Goal: Task Accomplishment & Management: Complete application form

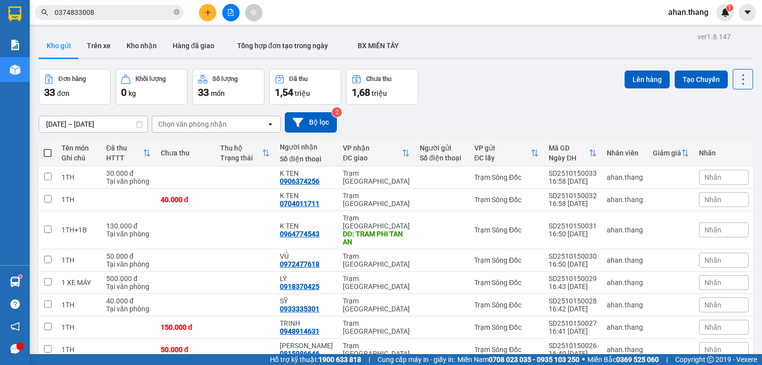
click at [205, 12] on icon "plus" at bounding box center [207, 12] width 5 height 0
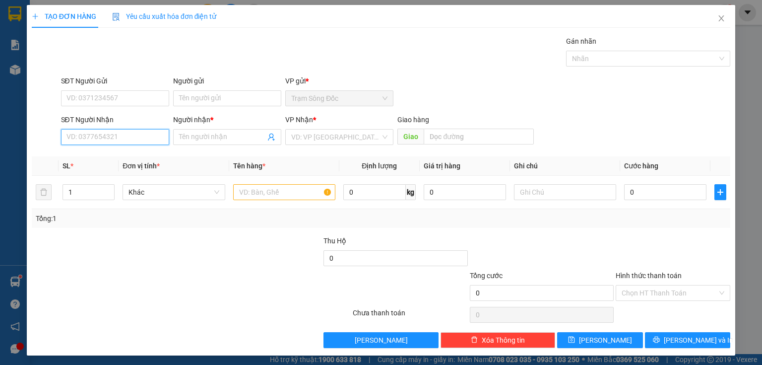
click at [147, 142] on input "SĐT Người Nhận" at bounding box center [115, 137] width 108 height 16
type input "0944122865"
click at [185, 141] on input "Người nhận *" at bounding box center [222, 136] width 86 height 11
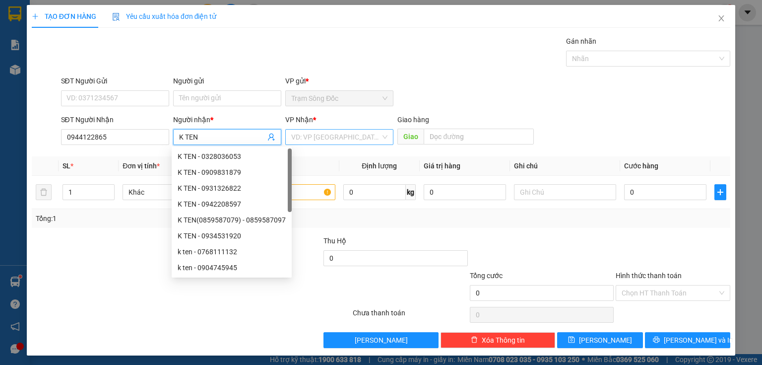
type input "K TEN"
click at [293, 142] on input "search" at bounding box center [335, 136] width 89 height 15
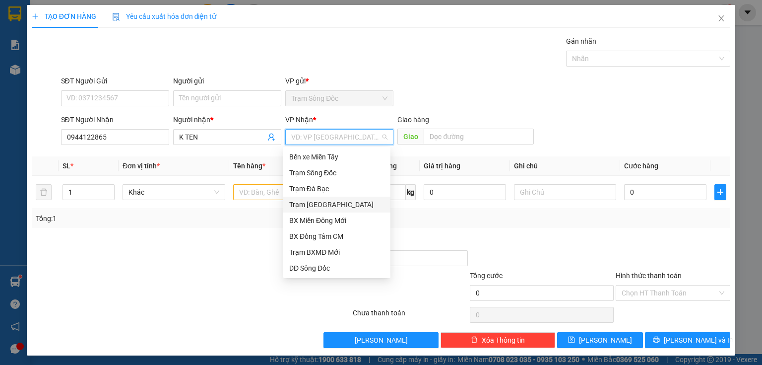
click at [310, 203] on div "Trạm [GEOGRAPHIC_DATA]" at bounding box center [336, 204] width 95 height 11
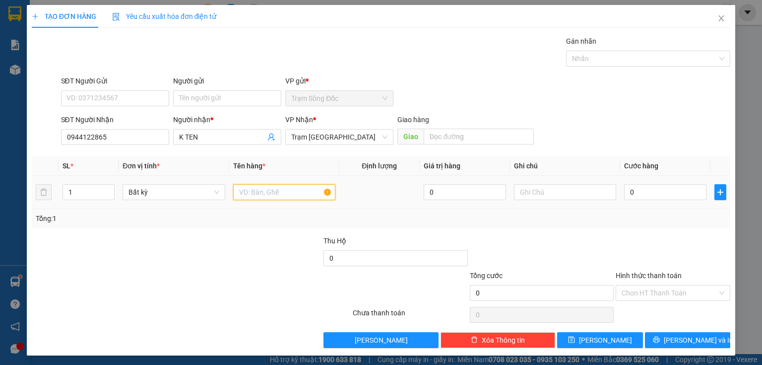
click at [271, 194] on input "text" at bounding box center [284, 192] width 102 height 16
type input "1 XE HONDA"
click at [630, 193] on input "0" at bounding box center [665, 192] width 82 height 16
type input "5"
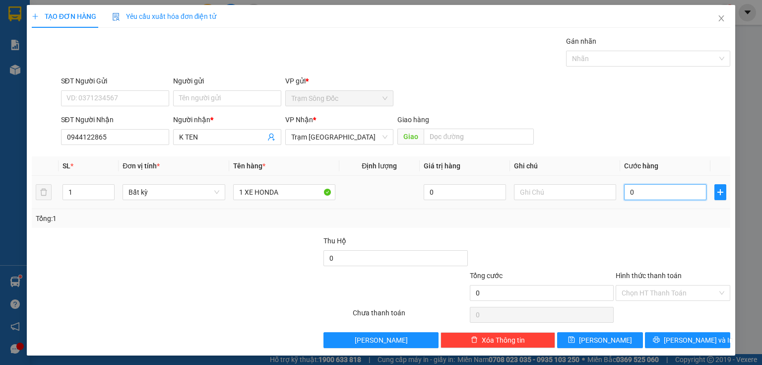
type input "5"
type input "50"
type input "500"
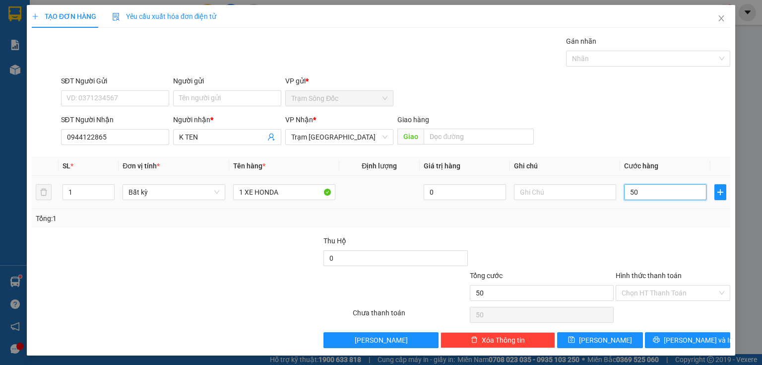
type input "500"
type input "500.000"
click at [643, 291] on input "Hình thức thanh toán" at bounding box center [670, 292] width 96 height 15
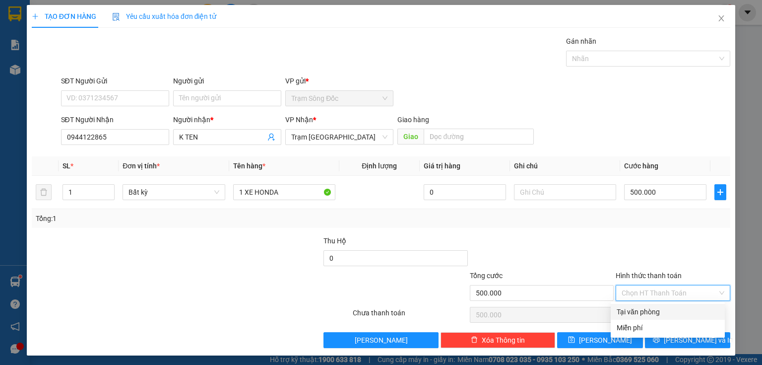
click at [640, 309] on div "Tại văn phòng" at bounding box center [668, 311] width 102 height 11
type input "0"
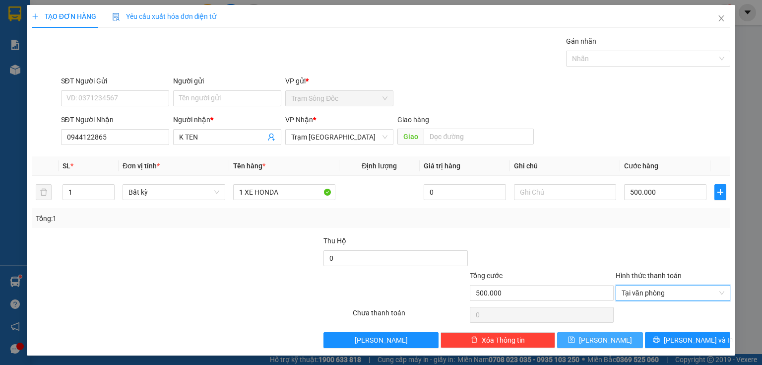
click at [623, 338] on button "[PERSON_NAME]" at bounding box center [600, 340] width 86 height 16
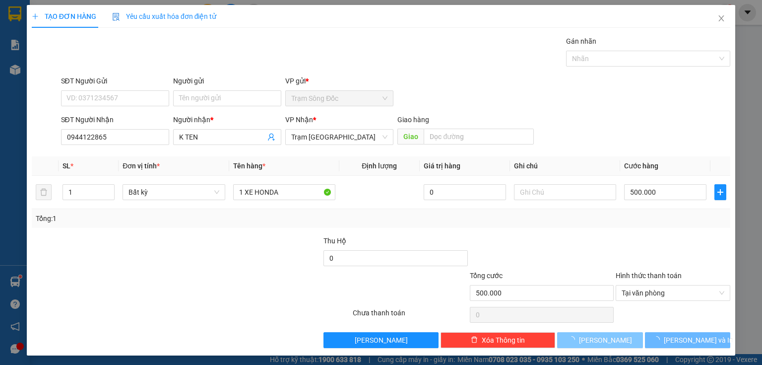
type input "0"
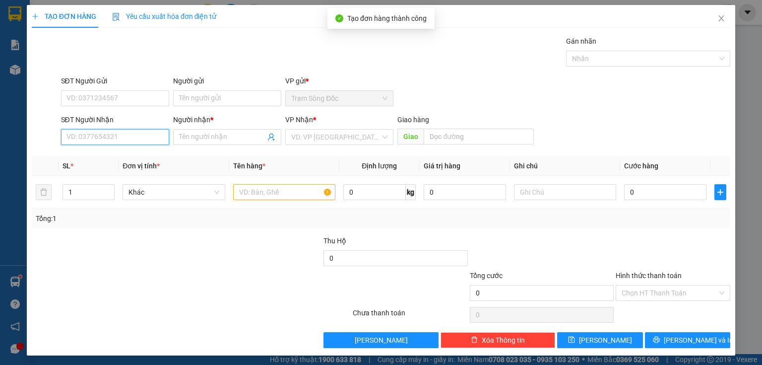
click at [149, 138] on input "SĐT Người Nhận" at bounding box center [115, 137] width 108 height 16
type input "0938258030"
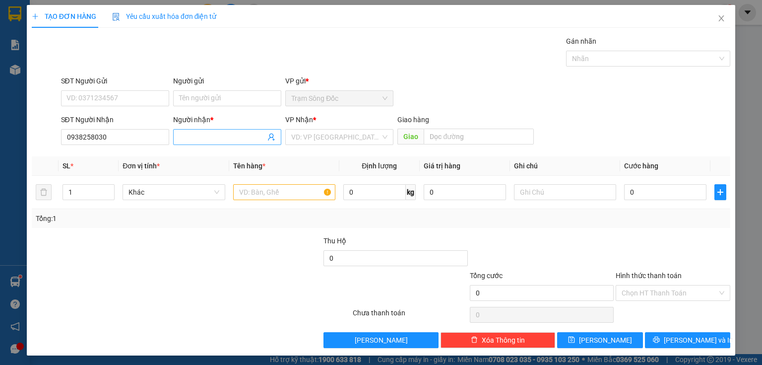
click at [191, 137] on input "Người nhận *" at bounding box center [222, 136] width 86 height 11
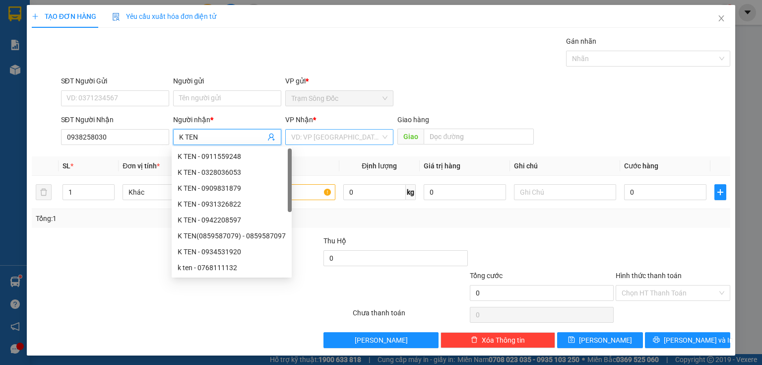
type input "K TEN"
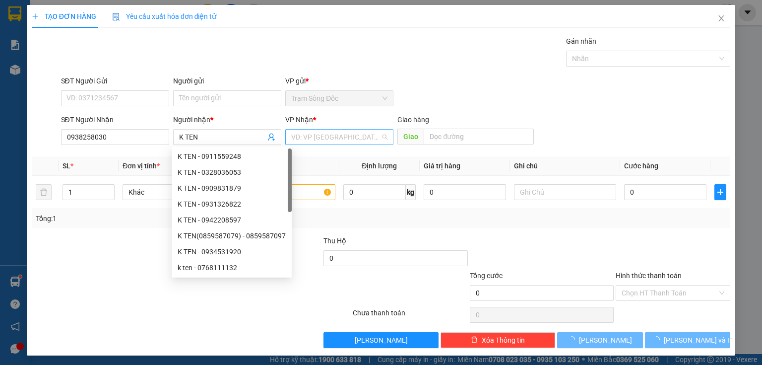
click at [298, 138] on input "search" at bounding box center [335, 136] width 89 height 15
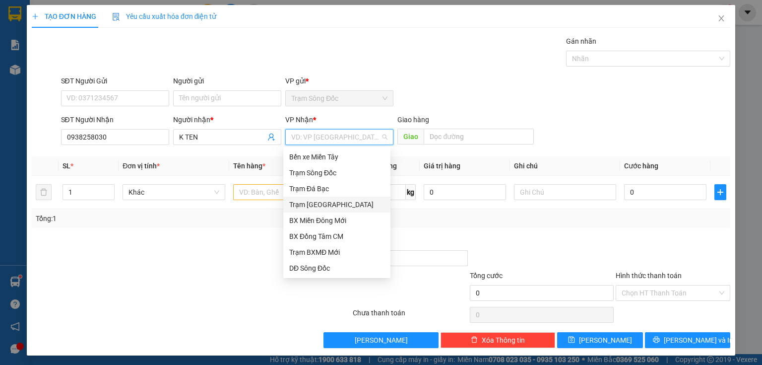
drag, startPoint x: 318, startPoint y: 202, endPoint x: 272, endPoint y: 195, distance: 46.2
click at [318, 203] on div "Trạm [GEOGRAPHIC_DATA]" at bounding box center [336, 204] width 95 height 11
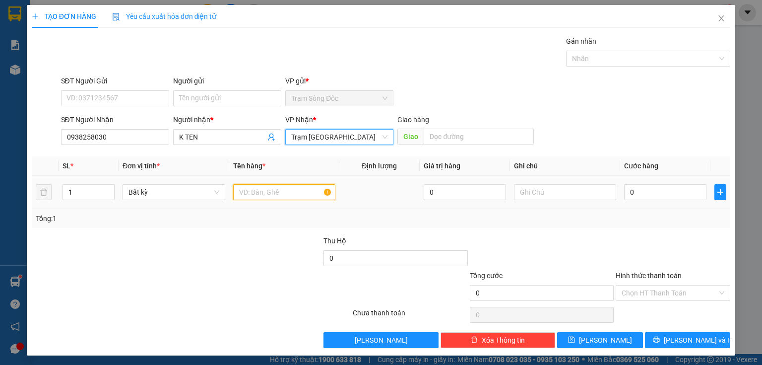
click at [259, 192] on input "text" at bounding box center [284, 192] width 102 height 16
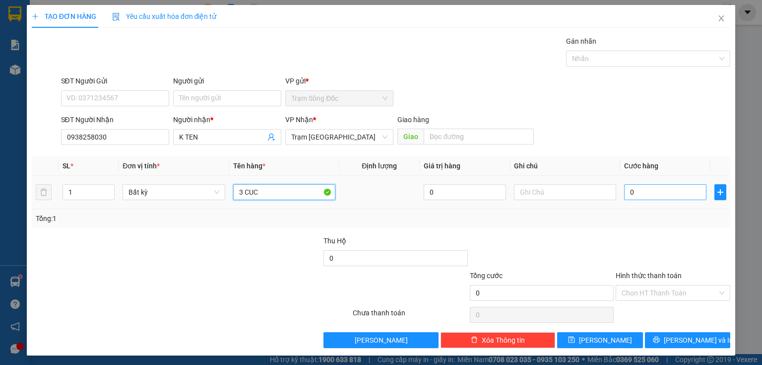
type input "3 CUC"
click at [641, 194] on input "0" at bounding box center [665, 192] width 82 height 16
type input "1"
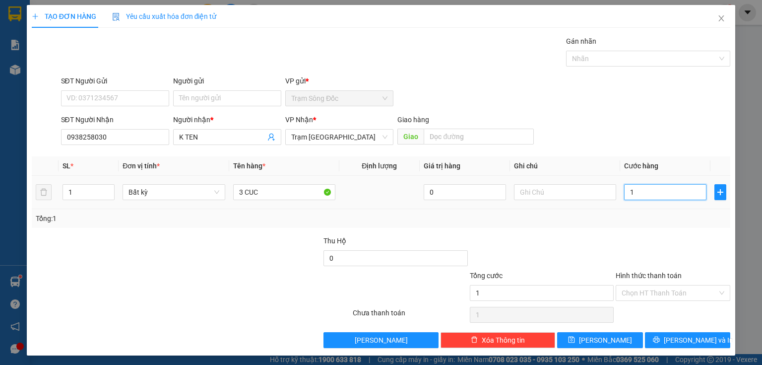
type input "12"
type input "120"
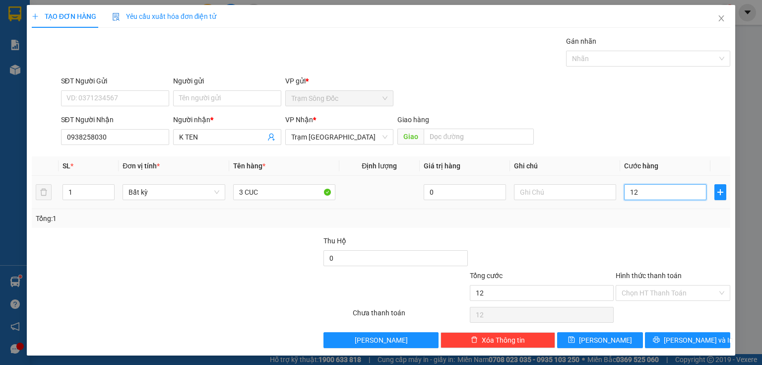
type input "120"
type input "120.000"
click at [643, 295] on input "Hình thức thanh toán" at bounding box center [670, 292] width 96 height 15
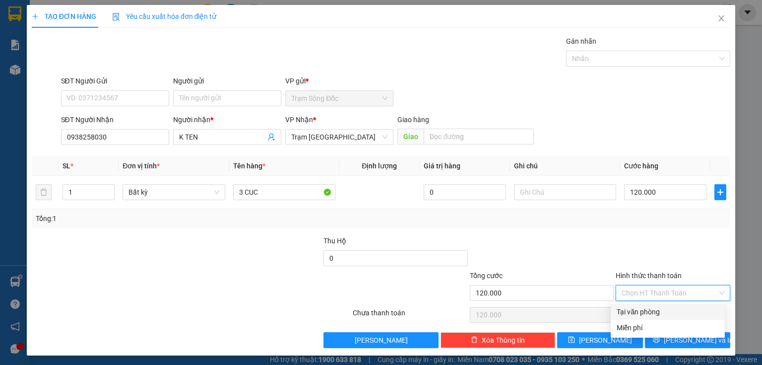
click at [646, 314] on div "Tại văn phòng" at bounding box center [668, 311] width 102 height 11
type input "0"
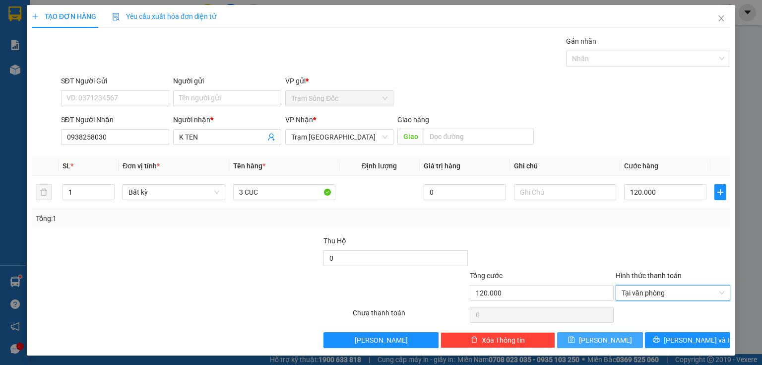
click at [622, 336] on button "[PERSON_NAME]" at bounding box center [600, 340] width 86 height 16
type input "0"
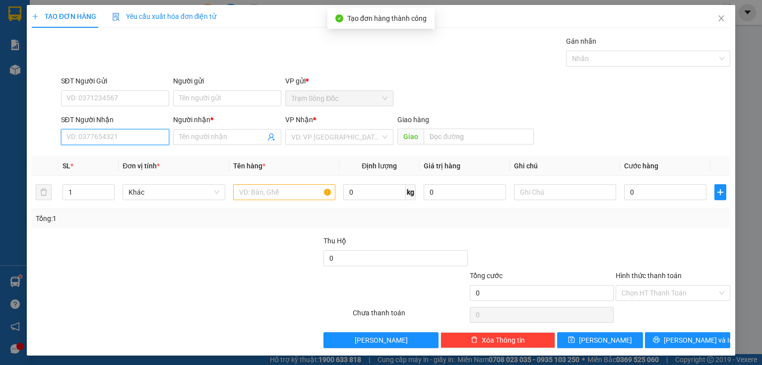
click at [155, 135] on input "SĐT Người Nhận" at bounding box center [115, 137] width 108 height 16
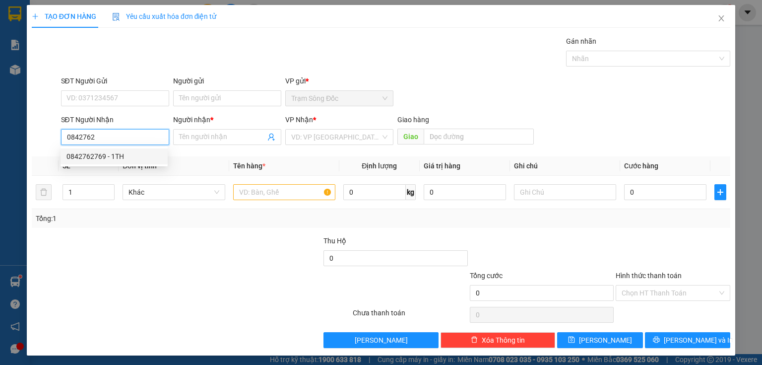
click at [106, 159] on div "0842762769 - 1TH" at bounding box center [113, 156] width 95 height 11
type input "0842762769"
type input "1TH"
type input "[PERSON_NAME]"
type input "0842762769"
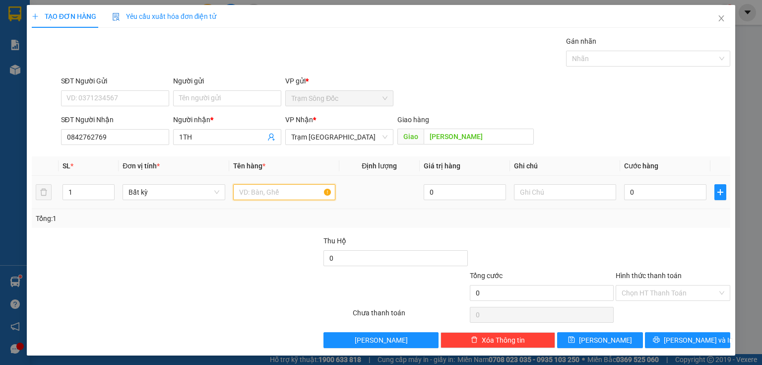
click at [264, 193] on input "text" at bounding box center [284, 192] width 102 height 16
type input "1TH"
click at [636, 191] on input "0" at bounding box center [665, 192] width 82 height 16
type input "1"
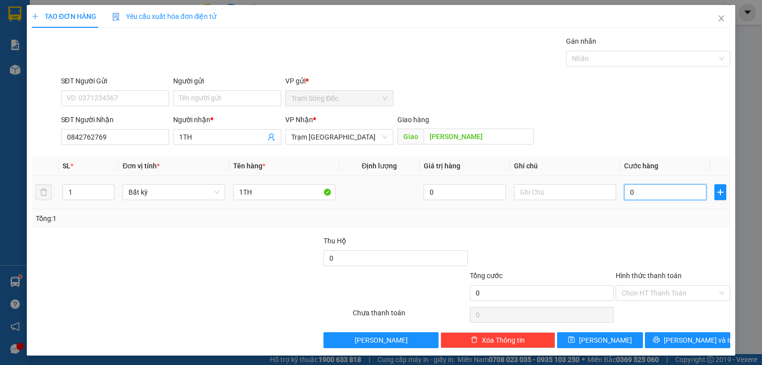
type input "1"
type input "11"
type input "110"
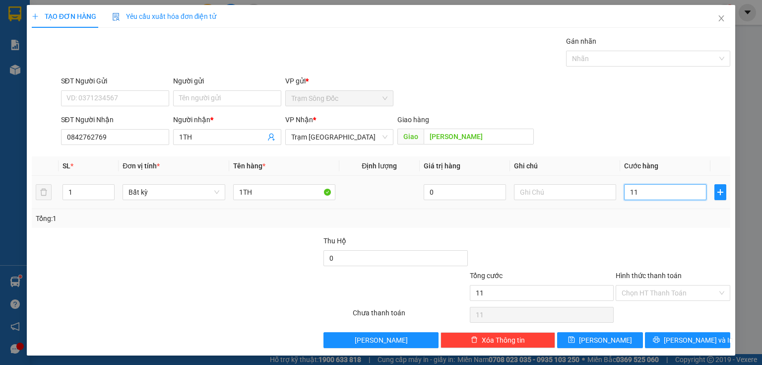
type input "110"
type input "110.000"
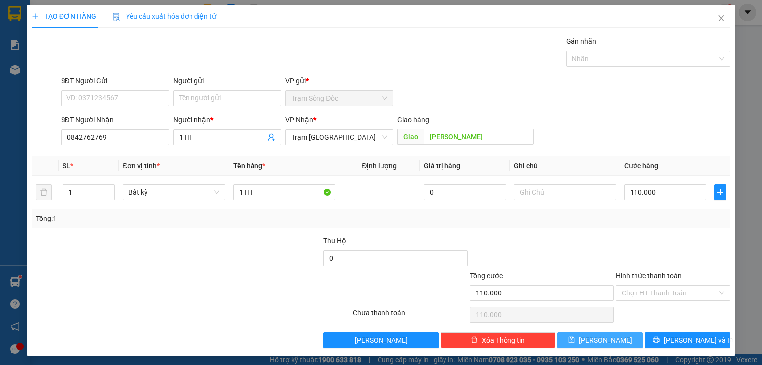
click at [610, 336] on button "[PERSON_NAME]" at bounding box center [600, 340] width 86 height 16
type input "0"
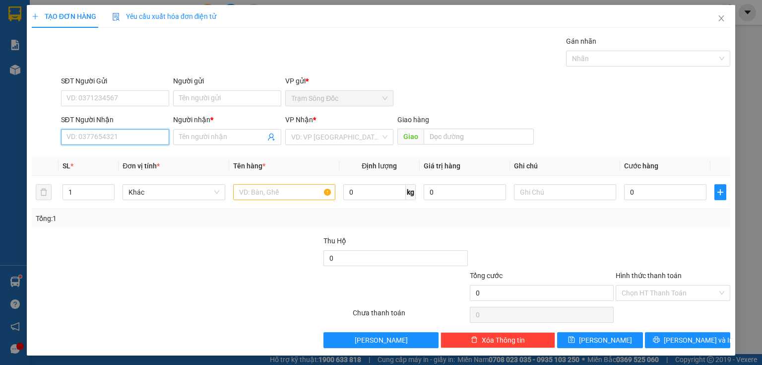
click at [105, 140] on input "SĐT Người Nhận" at bounding box center [115, 137] width 108 height 16
click at [111, 155] on div "0936864347 - QUỲNH" at bounding box center [113, 156] width 95 height 11
type input "0936864347"
type input "QUỲNH"
type input "0936864347"
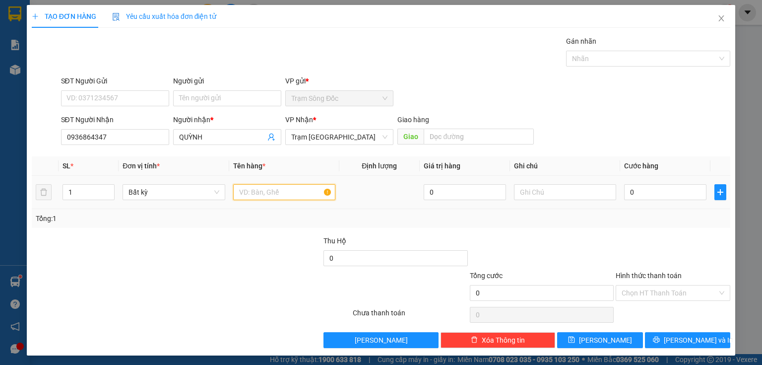
click at [244, 196] on input "text" at bounding box center [284, 192] width 102 height 16
type input "3 BAO"
click at [111, 189] on span "up" at bounding box center [109, 190] width 6 height 6
type input "3"
click at [111, 189] on span "up" at bounding box center [109, 190] width 6 height 6
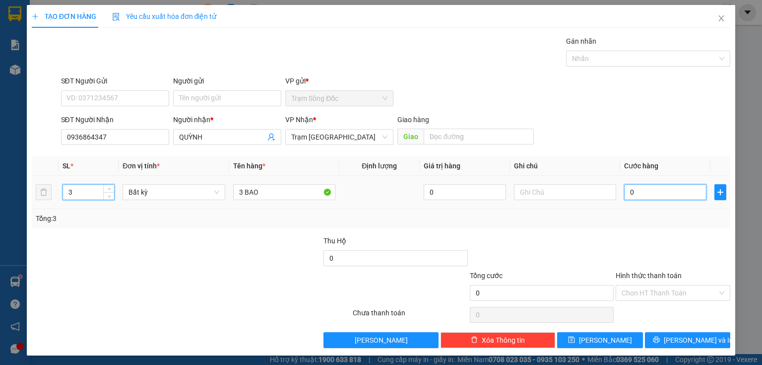
click at [645, 194] on input "0" at bounding box center [665, 192] width 82 height 16
type input "3"
type input "30"
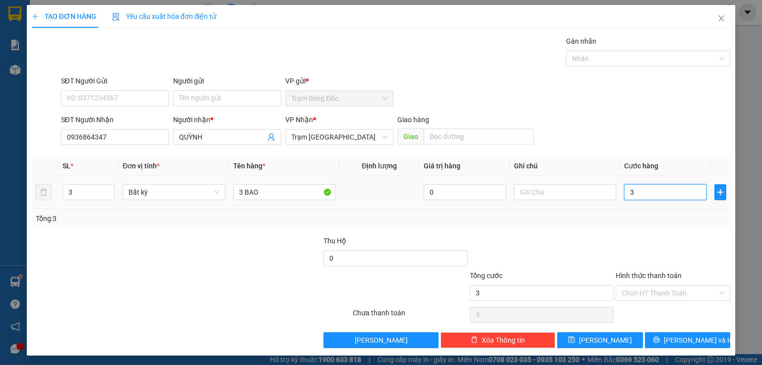
type input "30"
type input "300"
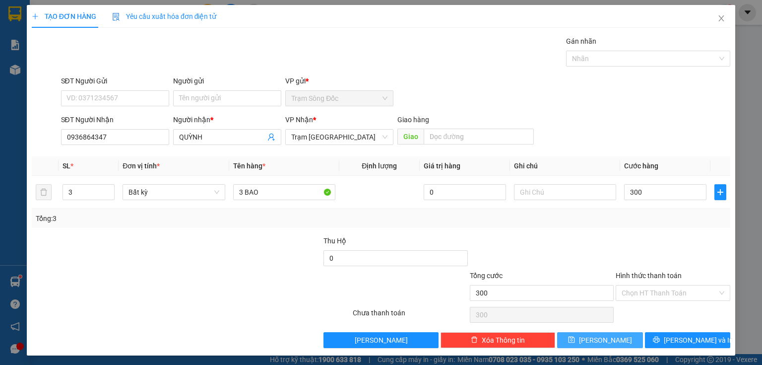
type input "300.000"
click at [613, 340] on button "[PERSON_NAME]" at bounding box center [600, 340] width 86 height 16
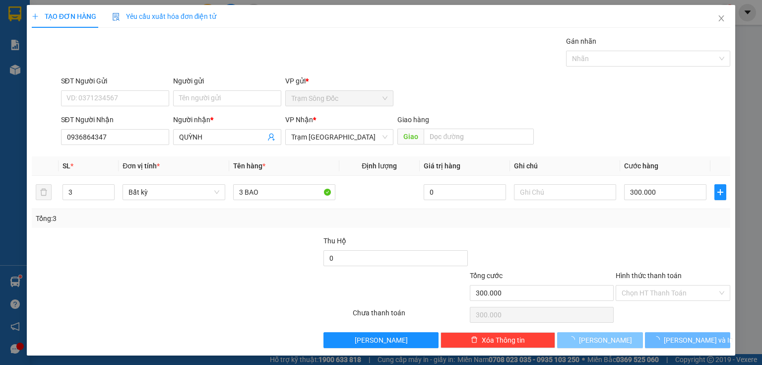
type input "1"
type input "0"
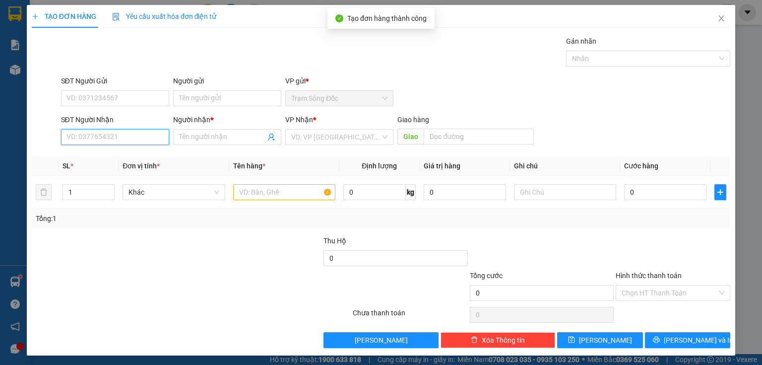
click at [139, 139] on input "SĐT Người Nhận" at bounding box center [115, 137] width 108 height 16
type input "0339347737"
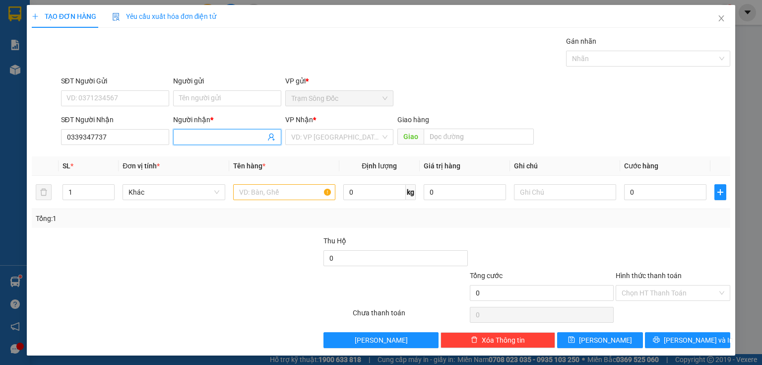
click at [191, 133] on input "Người nhận *" at bounding box center [222, 136] width 86 height 11
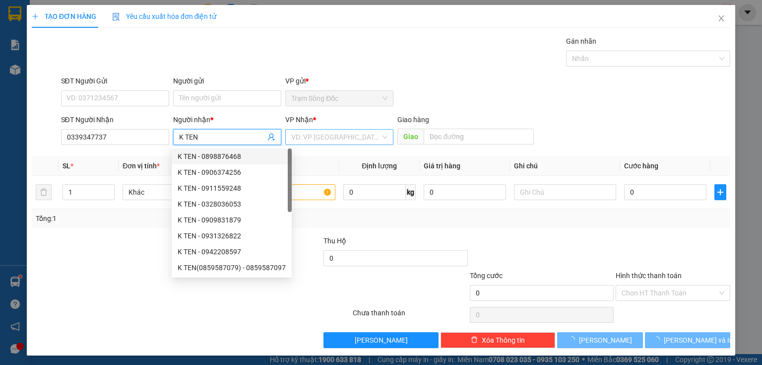
drag, startPoint x: 287, startPoint y: 143, endPoint x: 292, endPoint y: 140, distance: 6.5
click at [288, 143] on div "VD: VP [GEOGRAPHIC_DATA]" at bounding box center [339, 137] width 108 height 16
type input "K TEN"
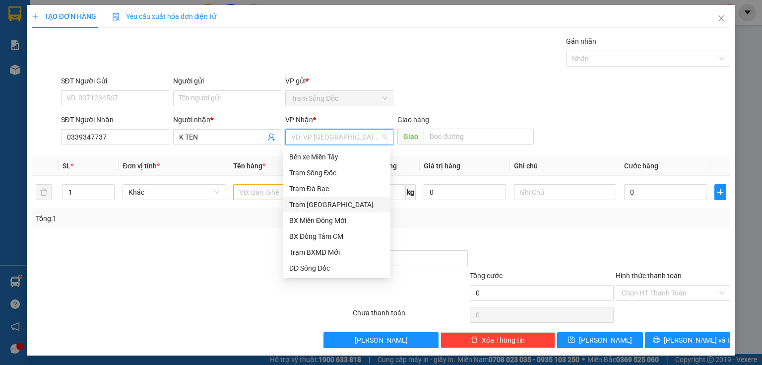
click at [315, 203] on div "Trạm [GEOGRAPHIC_DATA]" at bounding box center [336, 204] width 95 height 11
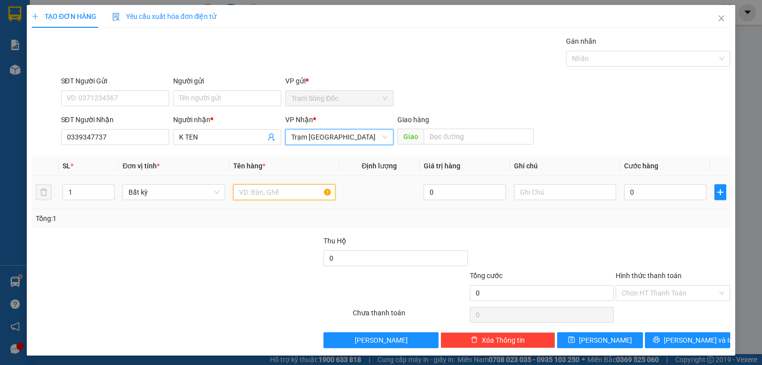
click at [261, 192] on input "text" at bounding box center [284, 192] width 102 height 16
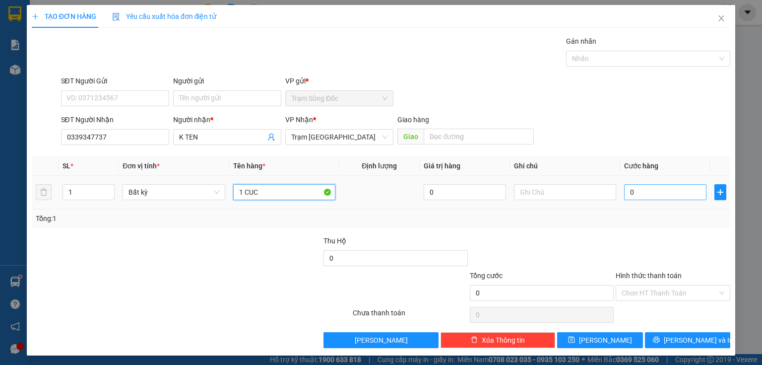
type input "1 CUC"
click at [627, 194] on input "0" at bounding box center [665, 192] width 82 height 16
type input "4"
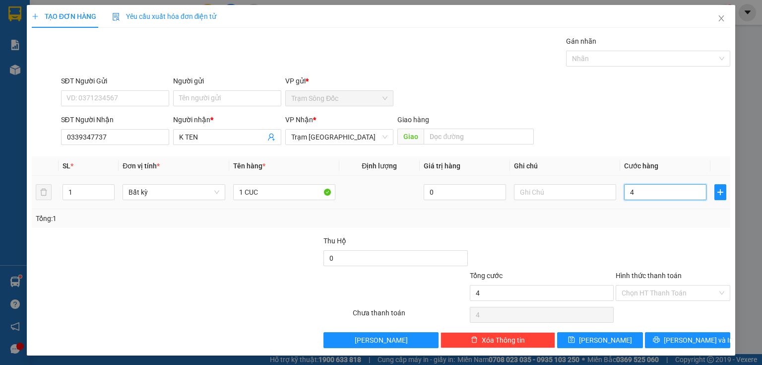
type input "40"
type input "40.000"
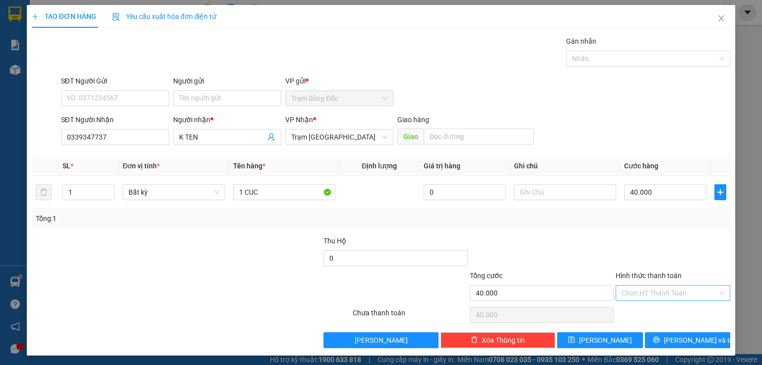
click at [640, 289] on input "Hình thức thanh toán" at bounding box center [670, 292] width 96 height 15
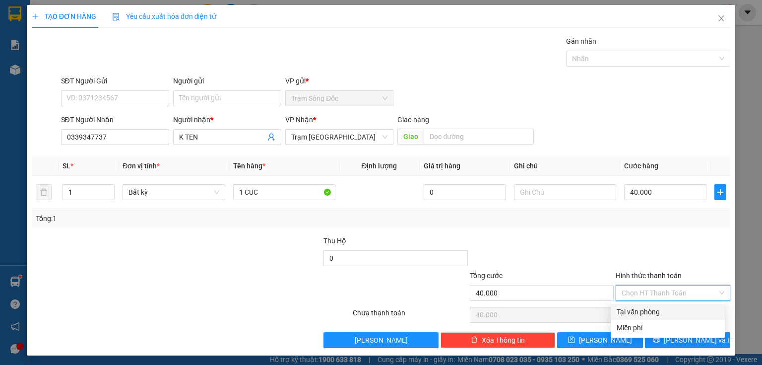
drag, startPoint x: 645, startPoint y: 312, endPoint x: 636, endPoint y: 316, distance: 10.5
click at [645, 313] on div "Tại văn phòng" at bounding box center [668, 311] width 102 height 11
type input "0"
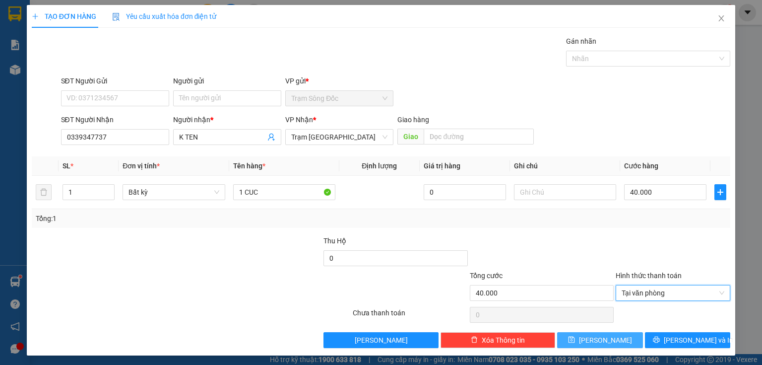
click at [611, 335] on button "[PERSON_NAME]" at bounding box center [600, 340] width 86 height 16
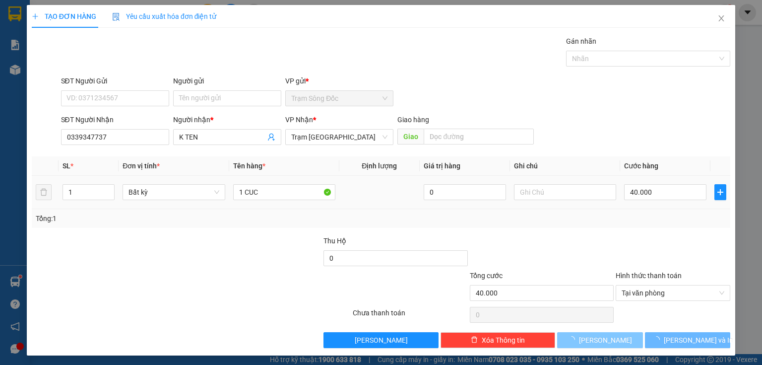
type input "0"
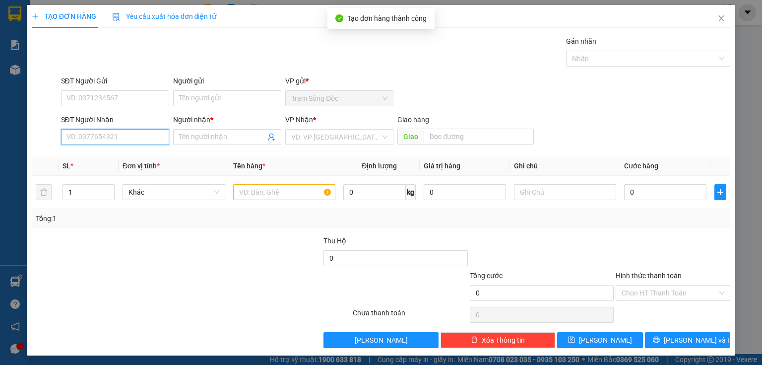
click at [145, 141] on input "SĐT Người Nhận" at bounding box center [115, 137] width 108 height 16
type input "0395309866"
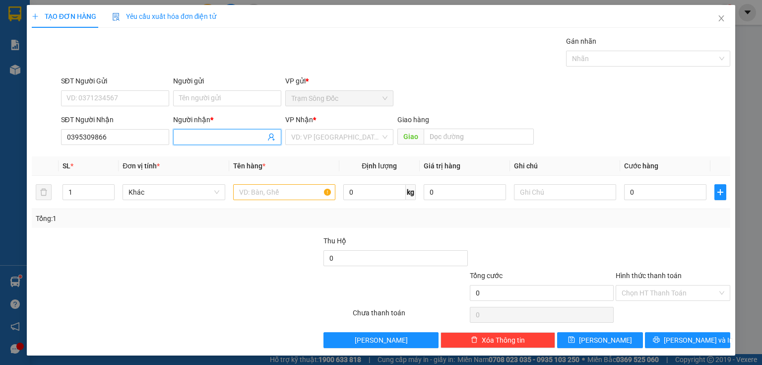
click at [183, 134] on input "Người nhận *" at bounding box center [222, 136] width 86 height 11
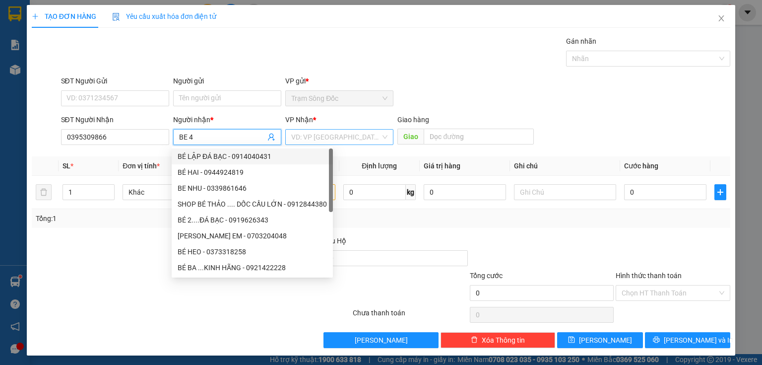
type input "BE 4"
click at [314, 137] on input "search" at bounding box center [335, 136] width 89 height 15
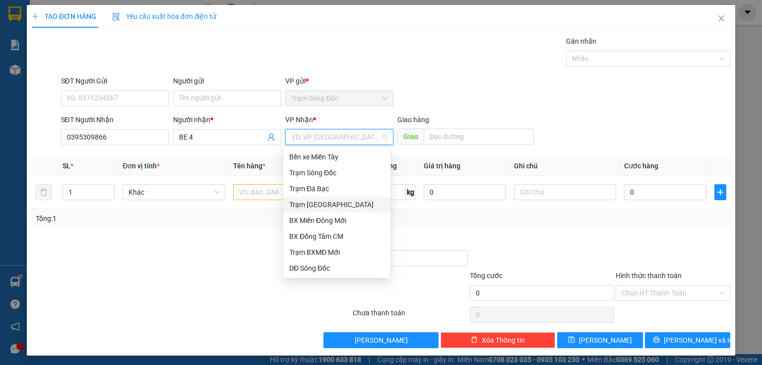
click at [316, 205] on div "Trạm [GEOGRAPHIC_DATA]" at bounding box center [336, 204] width 95 height 11
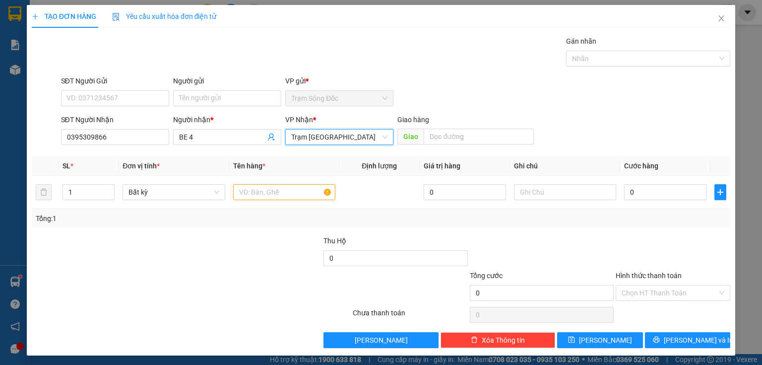
click at [425, 147] on div "Giao hàng Giao" at bounding box center [465, 131] width 136 height 35
click at [429, 139] on input "text" at bounding box center [479, 136] width 110 height 16
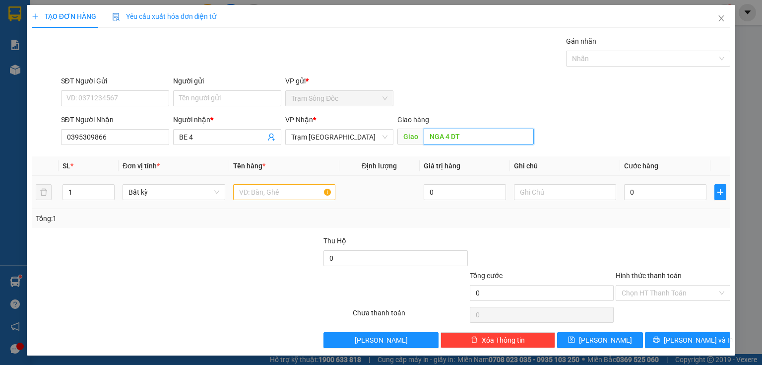
type input "NGA 4 DT"
click at [287, 191] on input "text" at bounding box center [284, 192] width 102 height 16
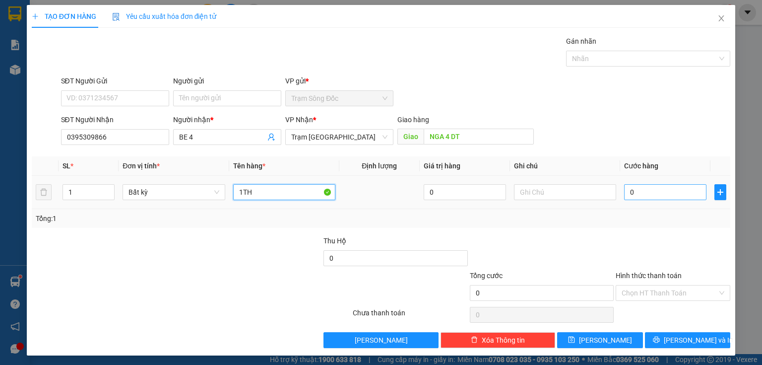
type input "1TH"
click at [634, 191] on input "0" at bounding box center [665, 192] width 82 height 16
type input "1"
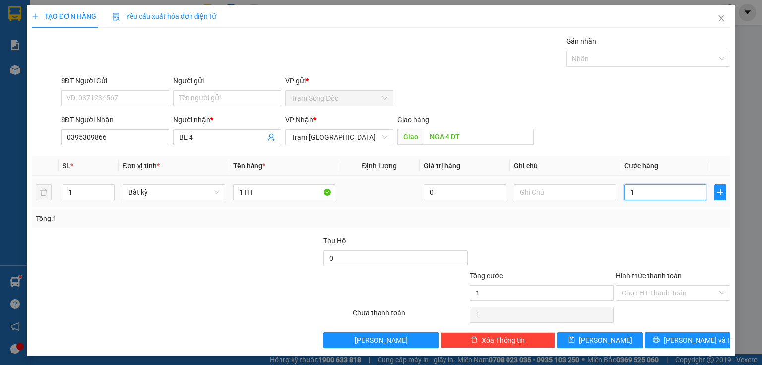
type input "10"
type input "100"
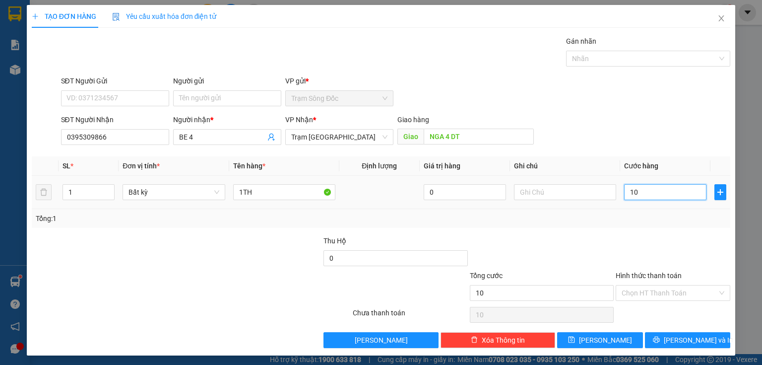
type input "100"
type input "100.000"
click at [633, 283] on div "Hình thức thanh toán" at bounding box center [673, 277] width 115 height 15
click at [635, 294] on input "Hình thức thanh toán" at bounding box center [670, 292] width 96 height 15
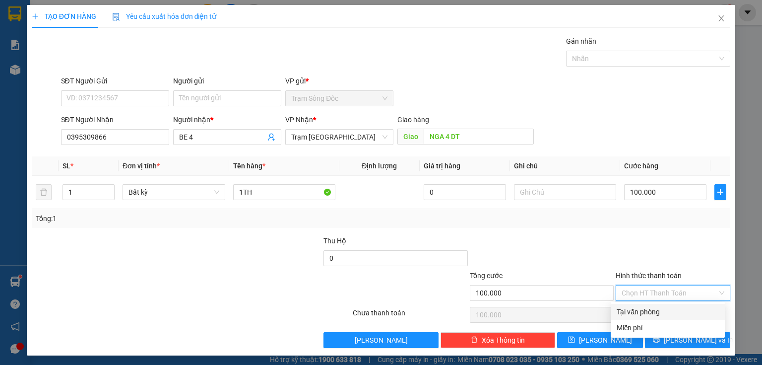
drag, startPoint x: 635, startPoint y: 311, endPoint x: 619, endPoint y: 328, distance: 23.9
click at [634, 311] on div "Tại văn phòng" at bounding box center [668, 311] width 102 height 11
type input "0"
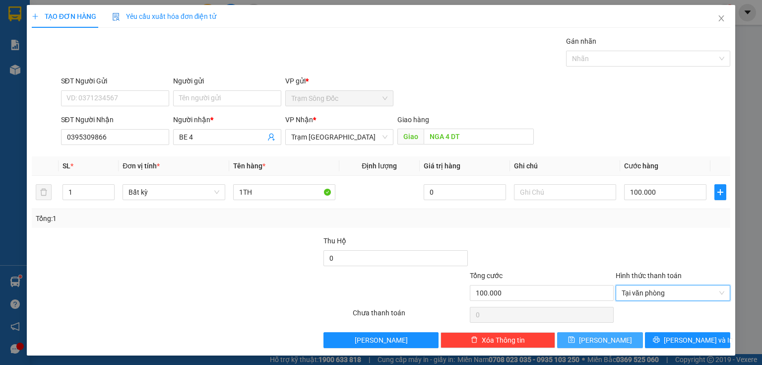
drag, startPoint x: 611, startPoint y: 339, endPoint x: 514, endPoint y: 320, distance: 99.0
click at [611, 339] on button "[PERSON_NAME]" at bounding box center [600, 340] width 86 height 16
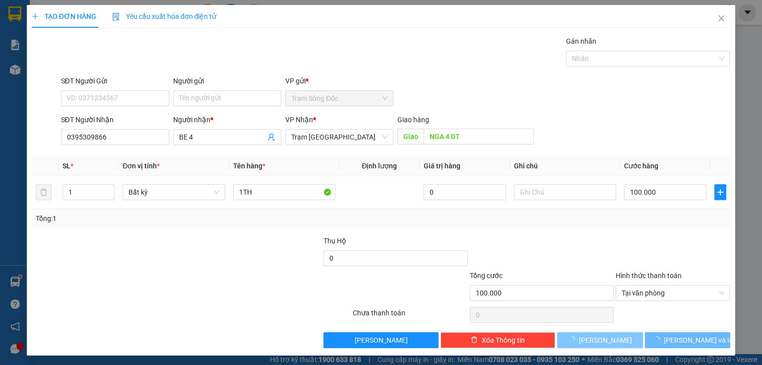
type input "0"
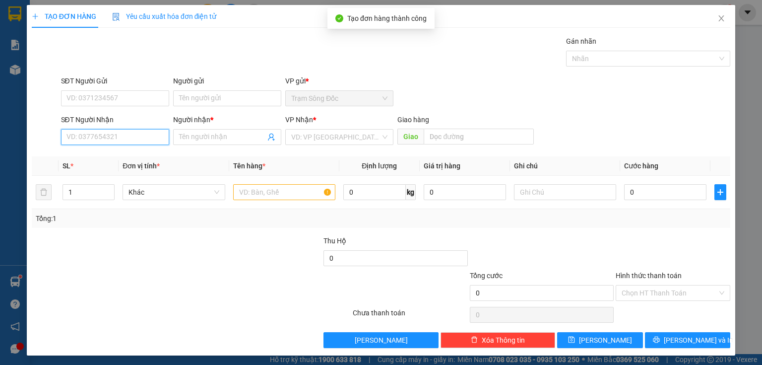
click at [147, 139] on input "SĐT Người Nhận" at bounding box center [115, 137] width 108 height 16
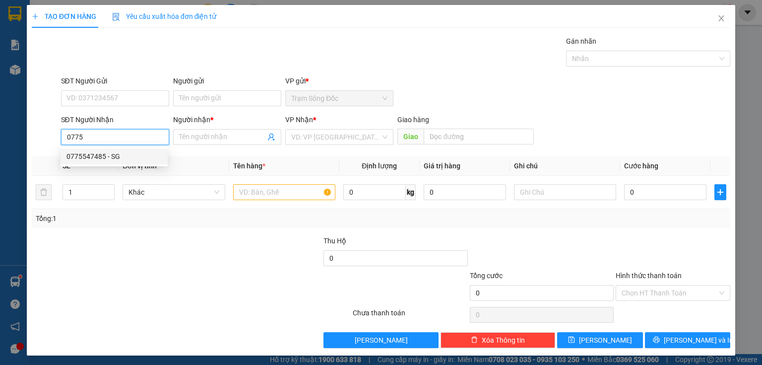
click at [99, 159] on div "0775547485 - SG" at bounding box center [113, 156] width 95 height 11
type input "0775547485"
type input "SG"
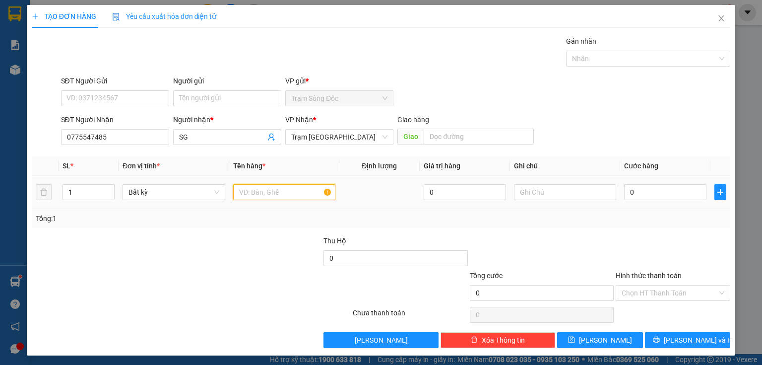
click at [239, 191] on input "text" at bounding box center [284, 192] width 102 height 16
drag, startPoint x: 126, startPoint y: 138, endPoint x: 56, endPoint y: 137, distance: 70.0
click at [57, 137] on div "SĐT Người Nhận 0775547485 Người nhận * SG VP Nhận * Trạm [GEOGRAPHIC_DATA] Giao…" at bounding box center [381, 131] width 701 height 35
type input "0775646133"
click at [99, 154] on div "0775646133 - LABO L&C" at bounding box center [113, 156] width 95 height 11
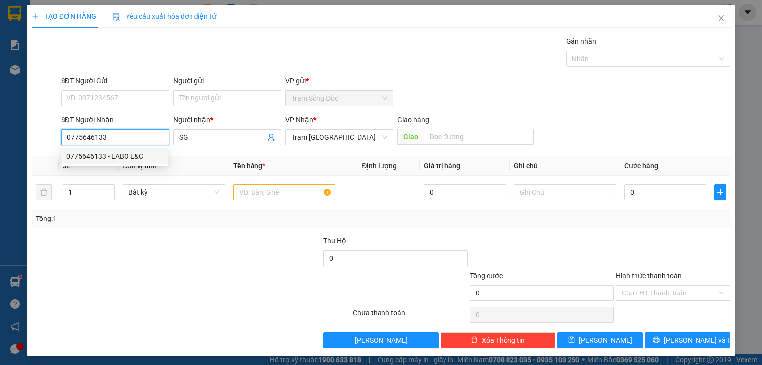
type input "LABO L&C"
type input "0775646133"
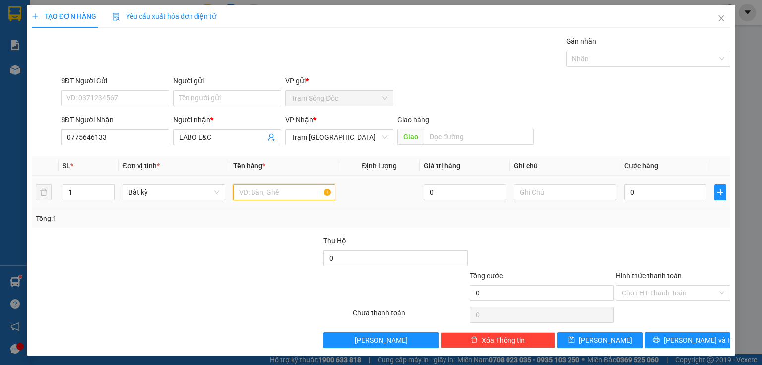
click at [277, 191] on input "text" at bounding box center [284, 192] width 102 height 16
type input "1 HOP"
click at [646, 189] on input "0" at bounding box center [665, 192] width 82 height 16
type input "3"
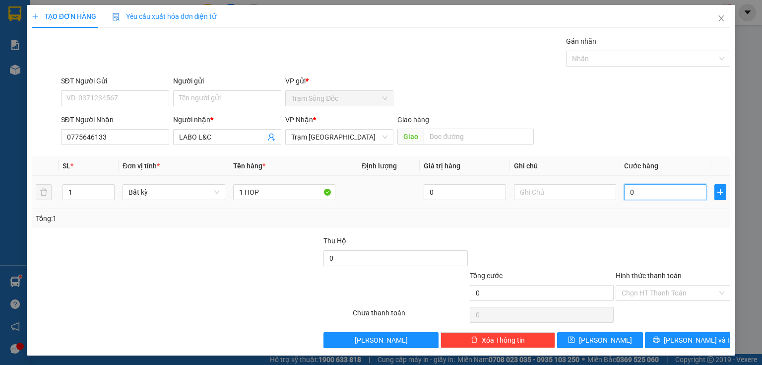
type input "3"
type input "30"
type input "30.000"
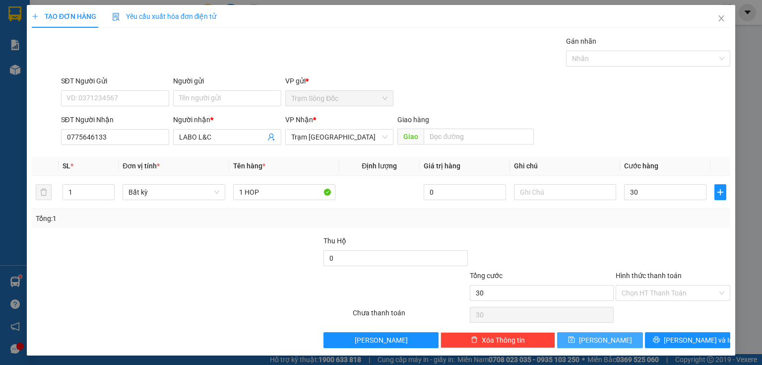
type input "30.000"
click at [609, 337] on button "[PERSON_NAME]" at bounding box center [600, 340] width 86 height 16
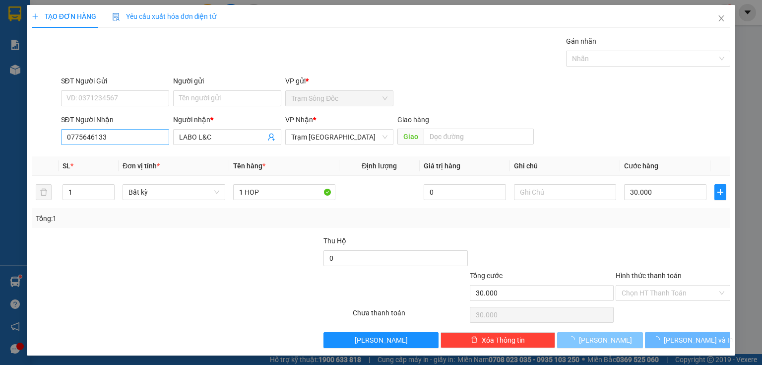
type input "0"
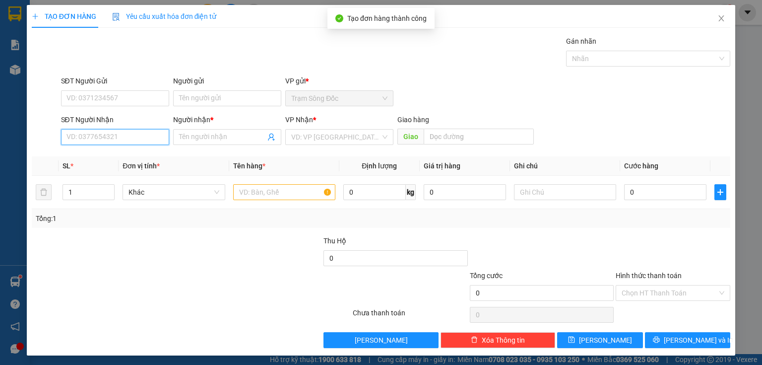
click at [135, 140] on input "SĐT Người Nhận" at bounding box center [115, 137] width 108 height 16
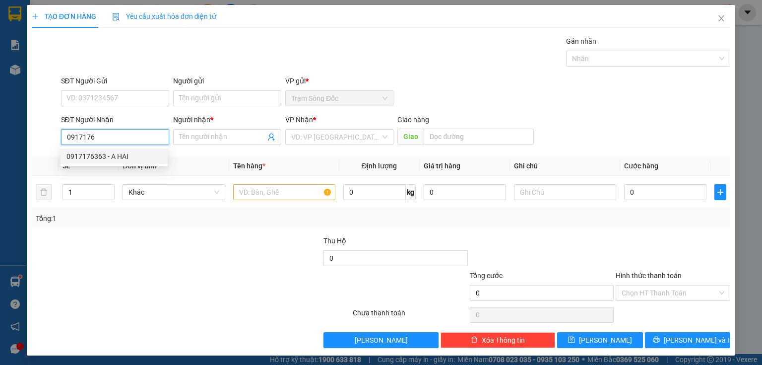
click at [111, 157] on div "0917176363 - A HAI" at bounding box center [113, 156] width 95 height 11
type input "0917176363"
type input "A HAI"
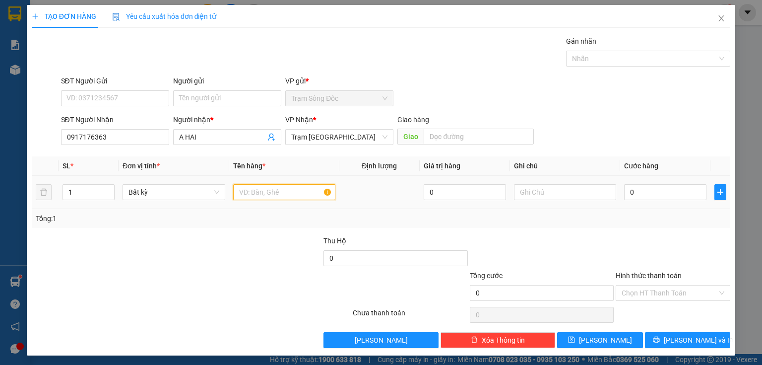
click at [252, 191] on input "text" at bounding box center [284, 192] width 102 height 16
click at [128, 135] on input "0917176363" at bounding box center [115, 137] width 108 height 16
type input "0917176266"
drag, startPoint x: 204, startPoint y: 138, endPoint x: 163, endPoint y: 134, distance: 41.9
click at [163, 134] on div "SĐT Người Nhận 0917176266 Người nhận * A HAI A HAI VP Nhận * Trạm [GEOGRAPHIC_D…" at bounding box center [396, 131] width 674 height 35
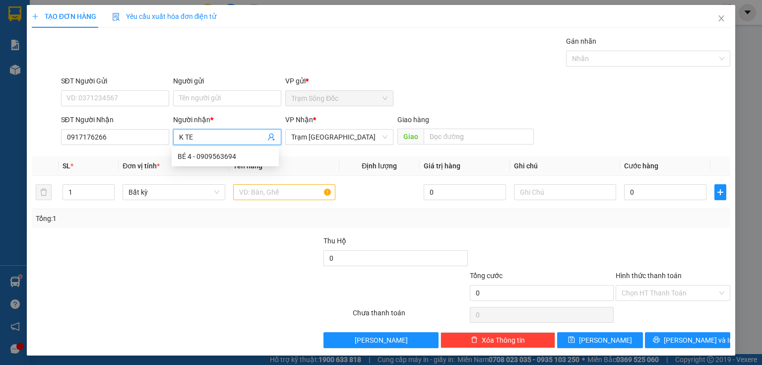
type input "K TEN"
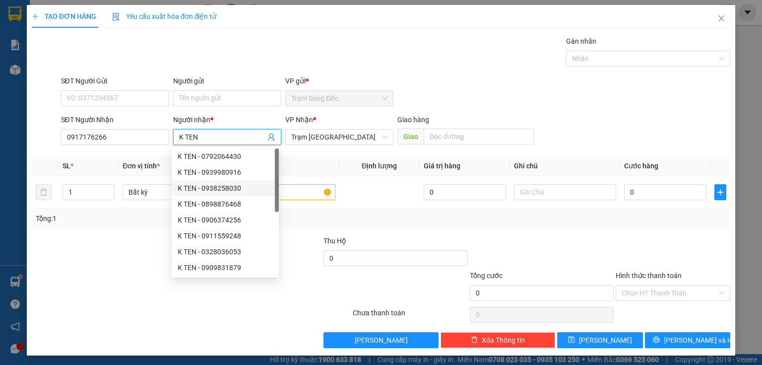
click at [241, 194] on div "K TEN - 0938258030" at bounding box center [225, 188] width 107 height 16
type input "0938258030"
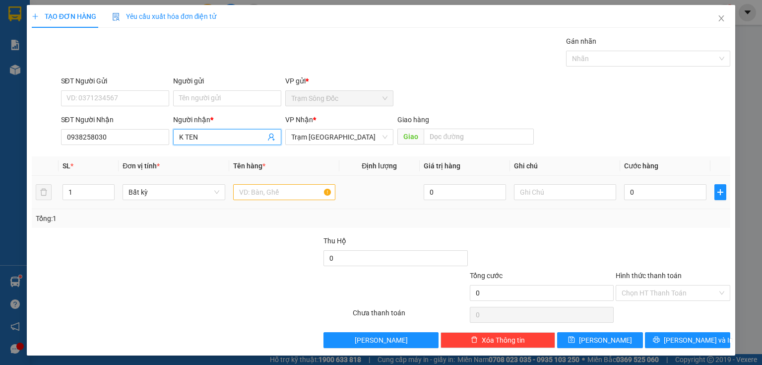
type input "K TEN"
click at [265, 193] on input "text" at bounding box center [284, 192] width 102 height 16
drag, startPoint x: 127, startPoint y: 139, endPoint x: 52, endPoint y: 131, distance: 76.3
click at [52, 131] on div "SĐT Người Nhận 0938258030 0938258030 Người nhận * K TEN VP Nhận * Trạm [GEOGRAP…" at bounding box center [381, 131] width 701 height 35
type input "0917176266"
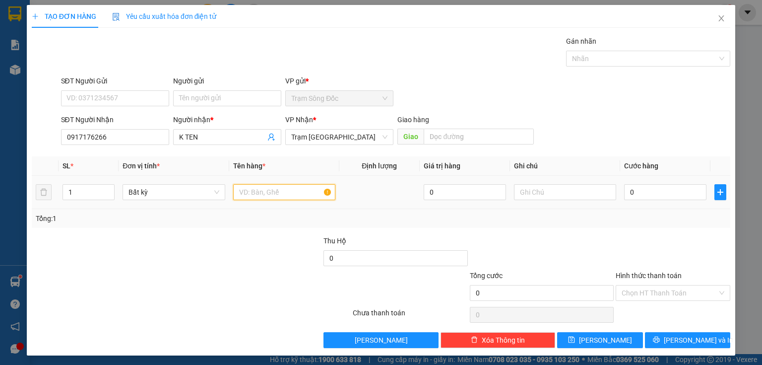
click at [248, 192] on input "text" at bounding box center [284, 192] width 102 height 16
type input "1TH"
click at [632, 193] on input "0" at bounding box center [665, 192] width 82 height 16
type input "5"
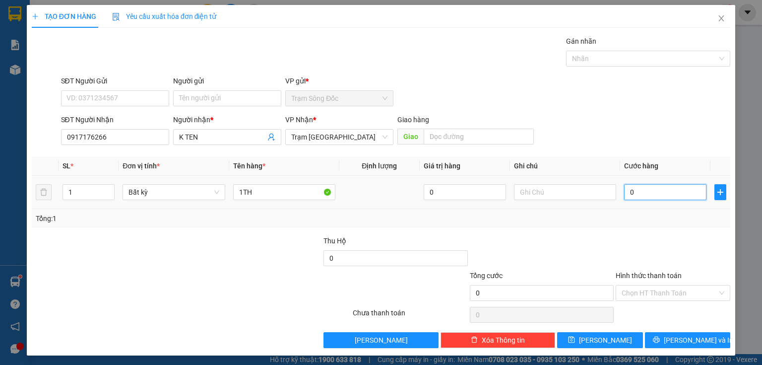
type input "5"
type input "50"
type input "50.000"
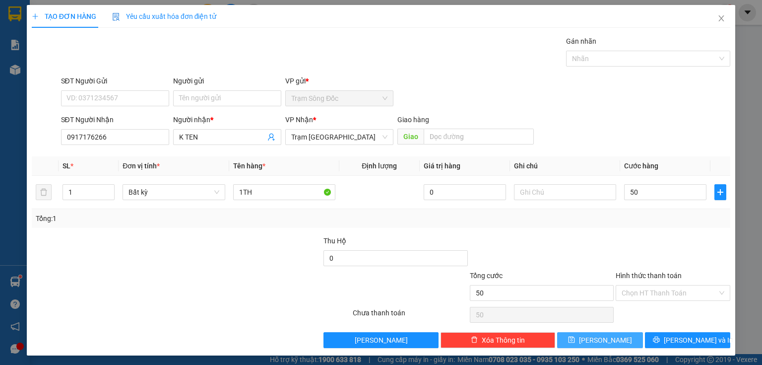
type input "50.000"
click at [612, 339] on button "[PERSON_NAME]" at bounding box center [600, 340] width 86 height 16
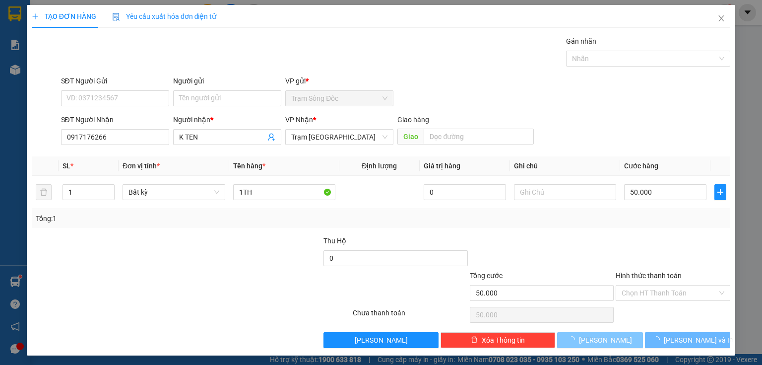
type input "0"
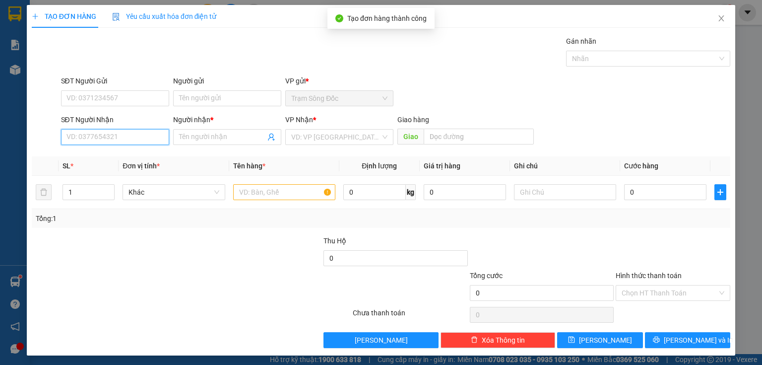
click at [151, 134] on input "SĐT Người Nhận" at bounding box center [115, 137] width 108 height 16
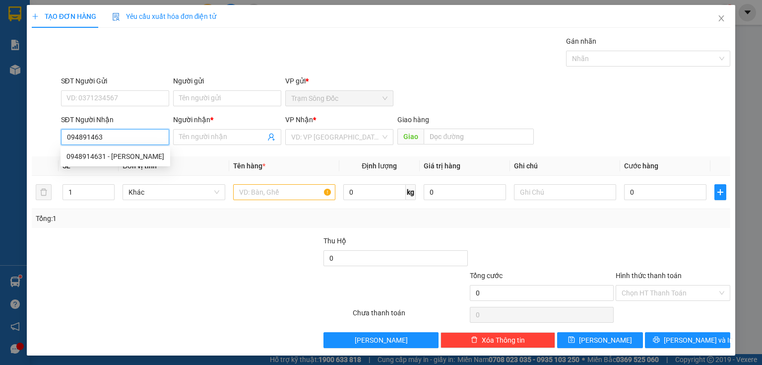
type input "0948914631"
click at [152, 157] on div "0948914631 - [PERSON_NAME]" at bounding box center [115, 156] width 98 height 11
type input "TRINH"
type input "0948914631"
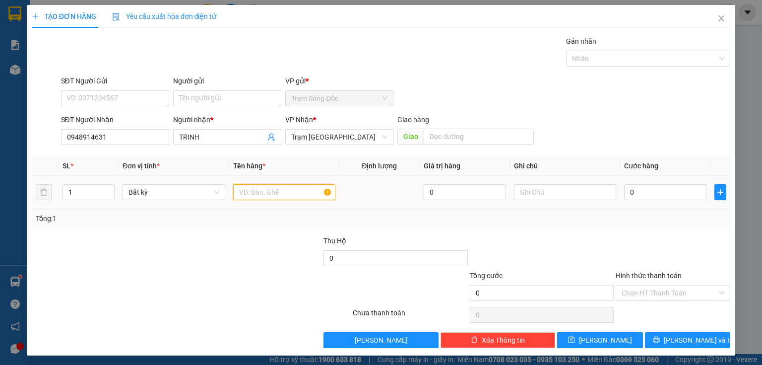
click at [250, 192] on input "text" at bounding box center [284, 192] width 102 height 16
type input "1B"
click at [629, 191] on input "0" at bounding box center [665, 192] width 82 height 16
type input "5"
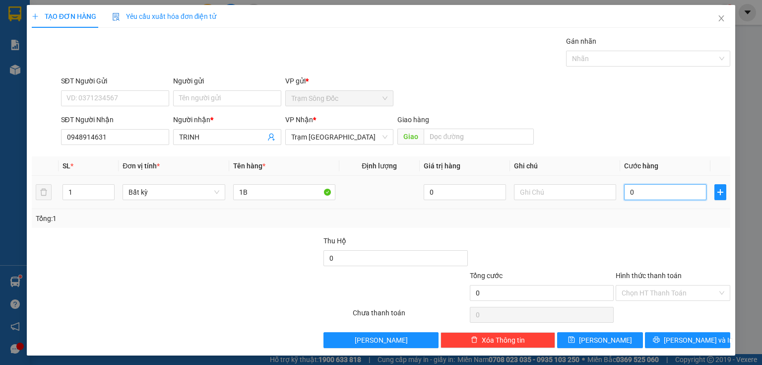
type input "5"
type input "50"
type input "50.000"
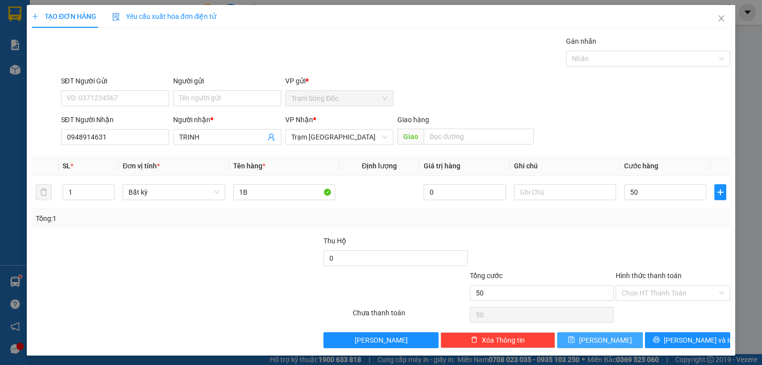
type input "50.000"
click at [578, 335] on button "[PERSON_NAME]" at bounding box center [600, 340] width 86 height 16
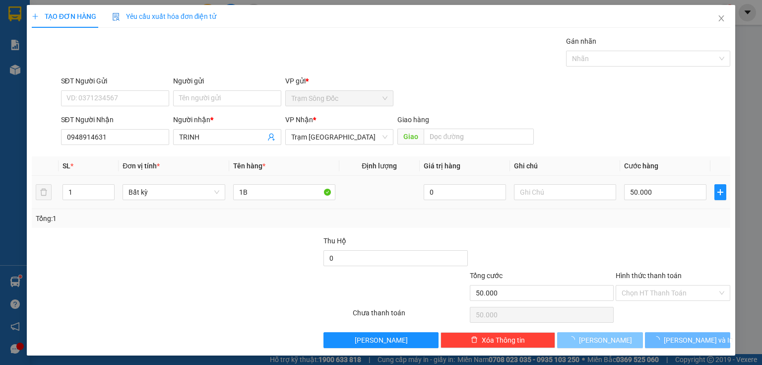
type input "0"
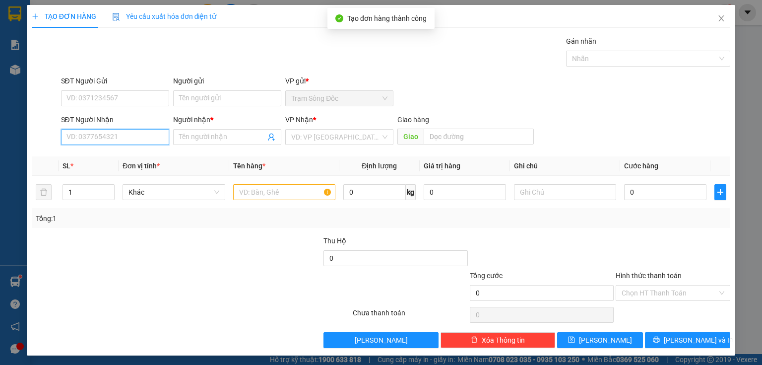
click at [127, 138] on input "SĐT Người Nhận" at bounding box center [115, 137] width 108 height 16
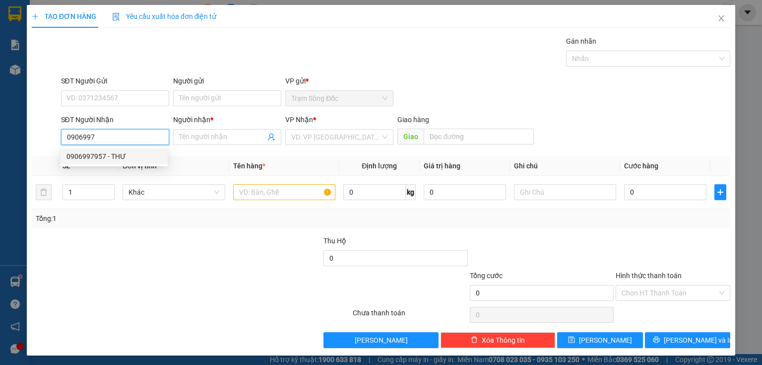
click at [115, 158] on div "0906997957 - THƯ" at bounding box center [113, 156] width 95 height 11
type input "0906997957"
type input "THƯ"
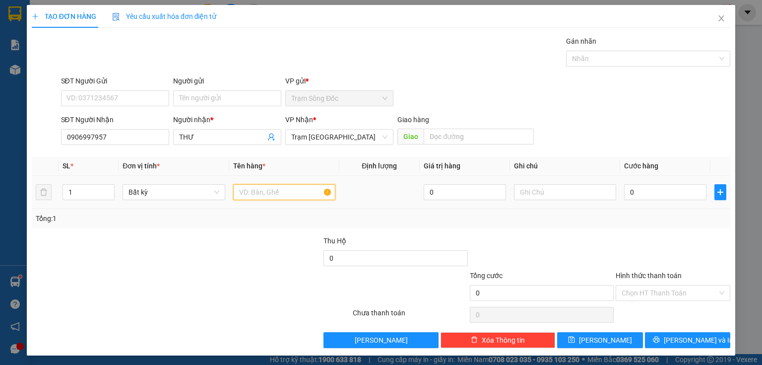
click at [249, 191] on input "text" at bounding box center [284, 192] width 102 height 16
drag, startPoint x: 113, startPoint y: 136, endPoint x: 43, endPoint y: 132, distance: 70.6
click at [55, 133] on div "SĐT Người Nhận 0906997957 Người nhận * THƯ VP Nhận * Trạm [GEOGRAPHIC_DATA] Gia…" at bounding box center [381, 131] width 701 height 35
click at [42, 132] on div at bounding box center [45, 131] width 29 height 35
drag, startPoint x: 120, startPoint y: 138, endPoint x: 73, endPoint y: 135, distance: 46.7
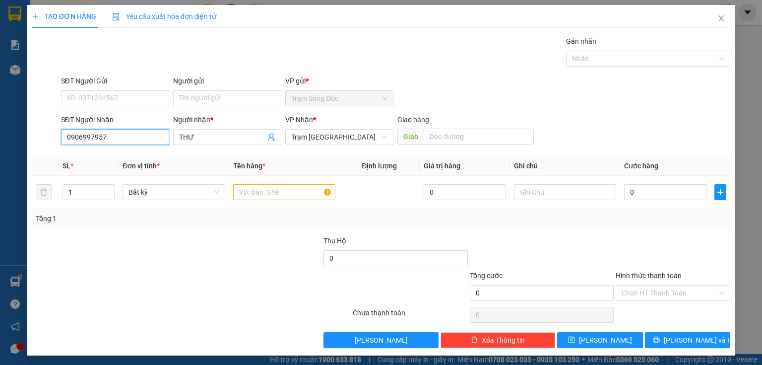
click at [73, 135] on input "0906997957" at bounding box center [115, 137] width 108 height 16
type input "0906997628"
drag, startPoint x: 200, startPoint y: 139, endPoint x: 157, endPoint y: 139, distance: 43.2
click at [157, 139] on div "SĐT Người Nhận 0906997628 Người nhận * THƯ VP Nhận * Trạm [GEOGRAPHIC_DATA] Gia…" at bounding box center [396, 131] width 674 height 35
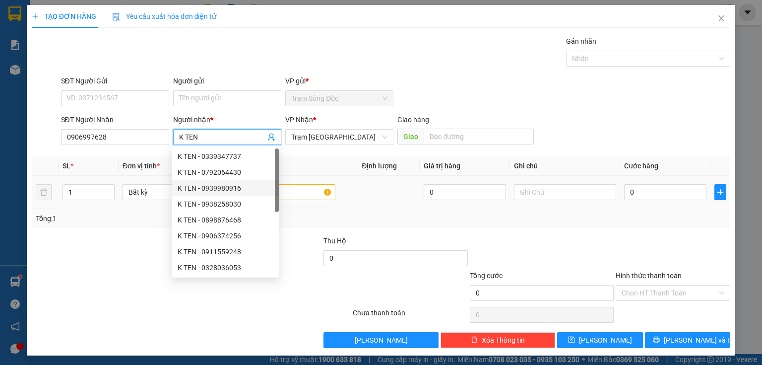
type input "K TEN"
click at [291, 186] on input "text" at bounding box center [284, 192] width 102 height 16
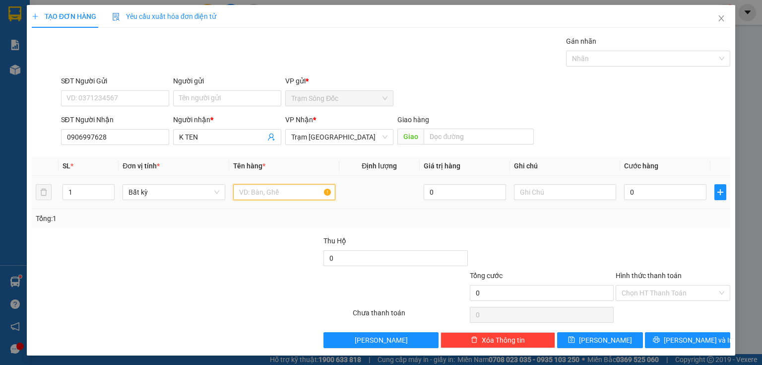
click at [291, 186] on input "text" at bounding box center [284, 192] width 102 height 16
type input "1 TRỨNG VỊT MÁY"
click at [636, 192] on input "0" at bounding box center [665, 192] width 82 height 16
type input "3"
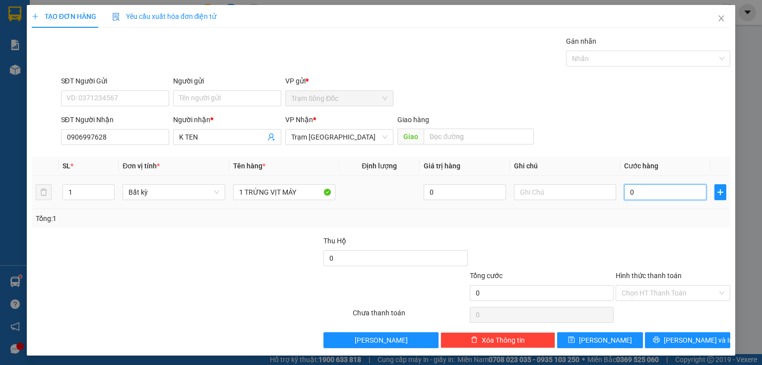
type input "3"
type input "30"
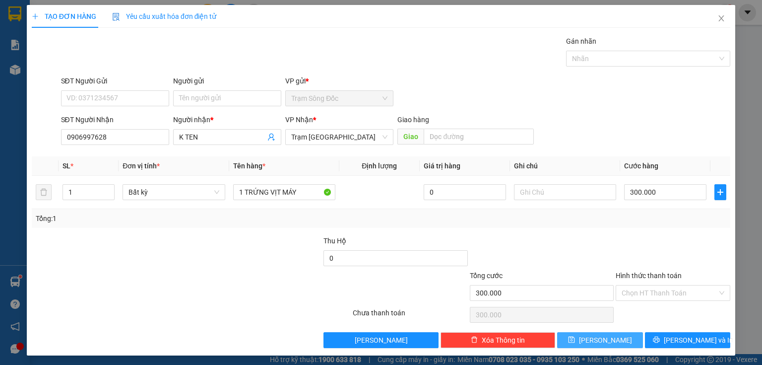
click at [585, 333] on button "[PERSON_NAME]" at bounding box center [600, 340] width 86 height 16
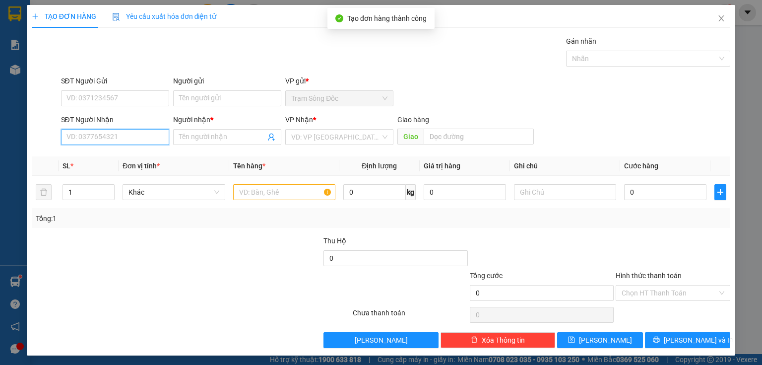
click at [150, 140] on input "SĐT Người Nhận" at bounding box center [115, 137] width 108 height 16
